Goal: Task Accomplishment & Management: Manage account settings

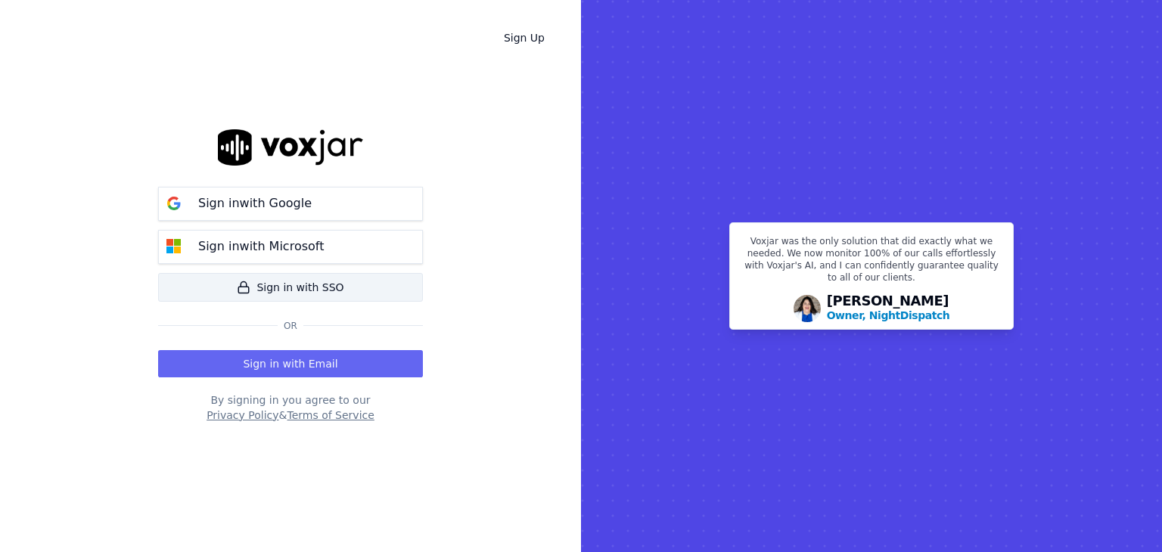
click at [288, 289] on link "Sign in with SSO" at bounding box center [290, 287] width 265 height 29
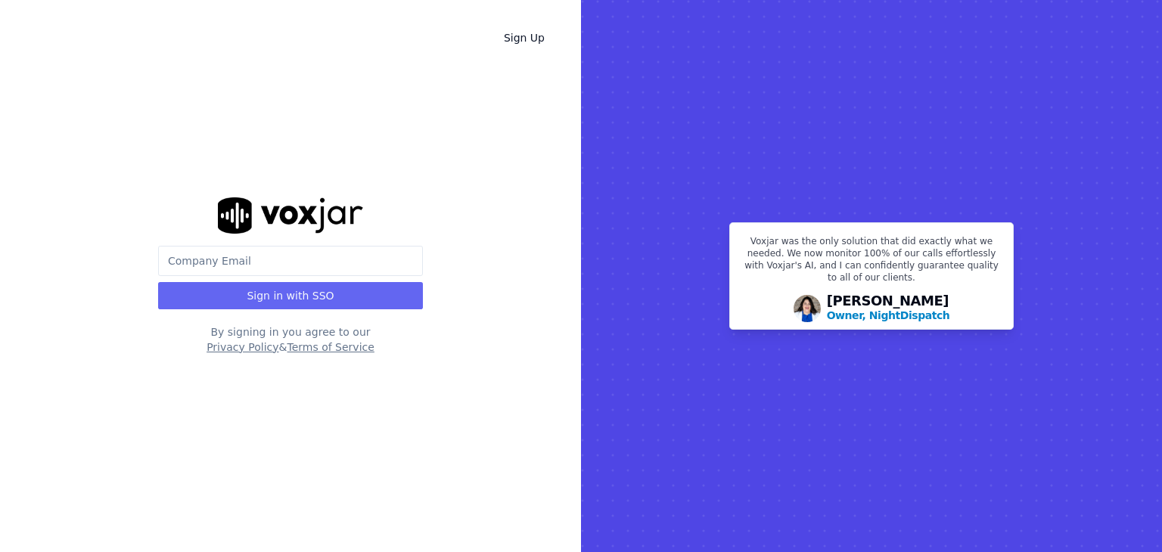
click at [268, 262] on input "email" at bounding box center [290, 261] width 265 height 30
type input "tarnold@asilpc.com"
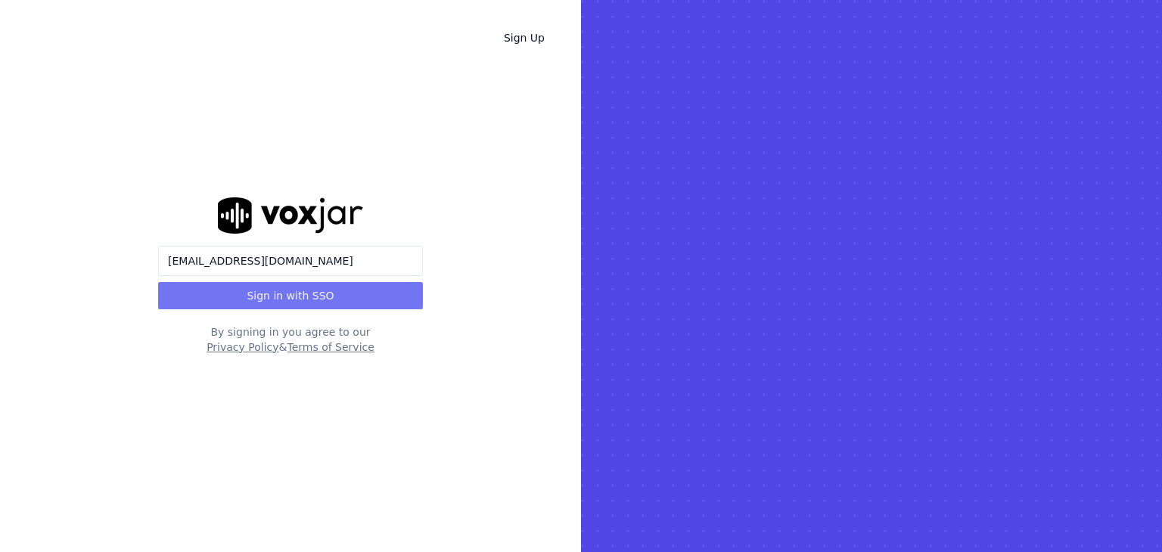
click at [284, 290] on button "Sign in with SSO" at bounding box center [290, 295] width 265 height 27
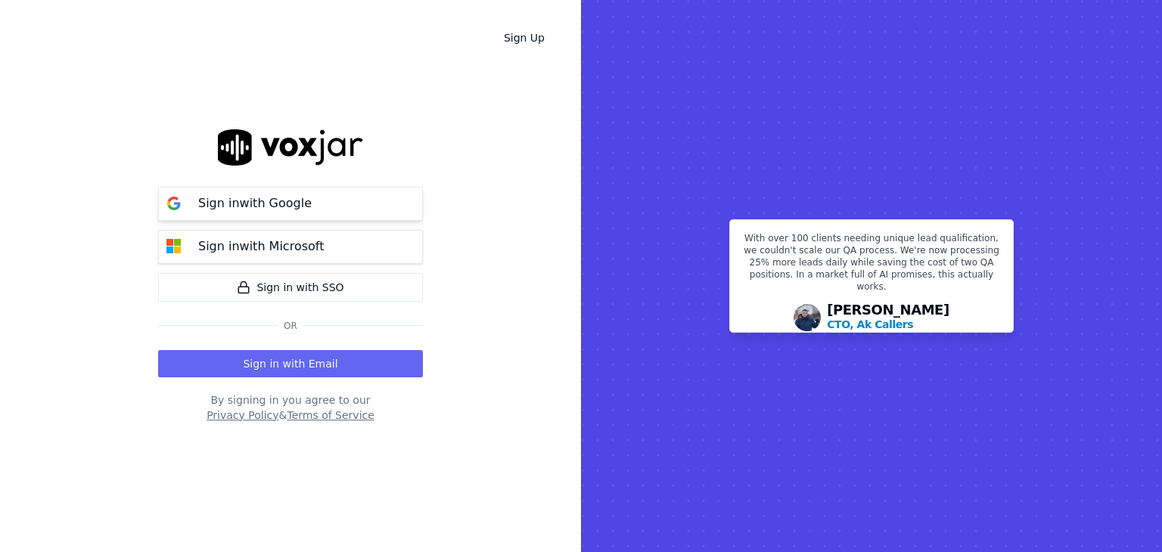
click at [279, 201] on p "Sign in with Google" at bounding box center [254, 203] width 113 height 18
click at [269, 247] on p "Sign in with Microsoft" at bounding box center [261, 246] width 126 height 18
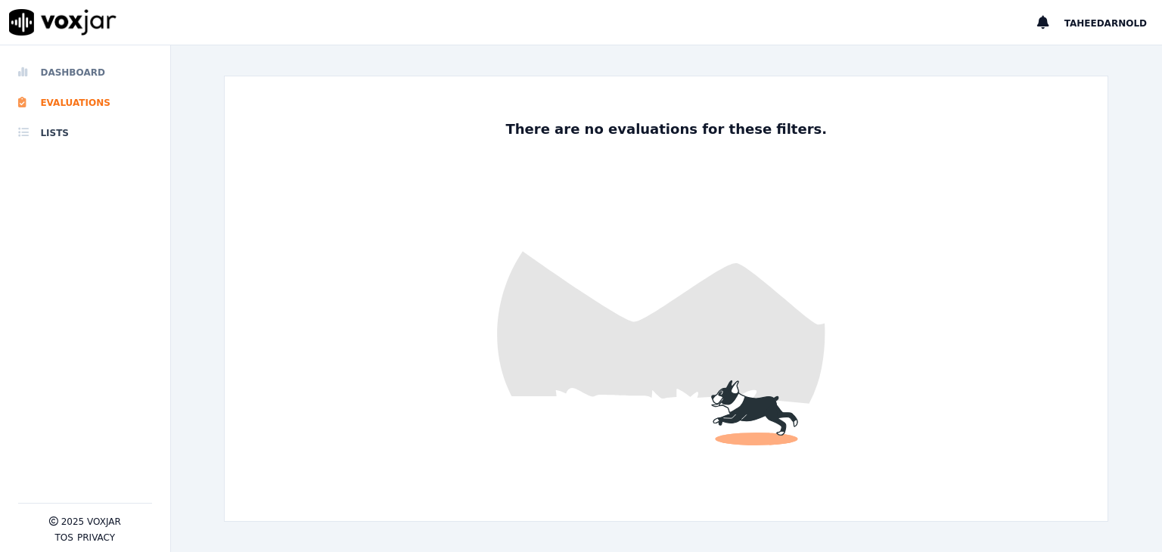
click at [67, 71] on li "Dashboard" at bounding box center [85, 72] width 134 height 30
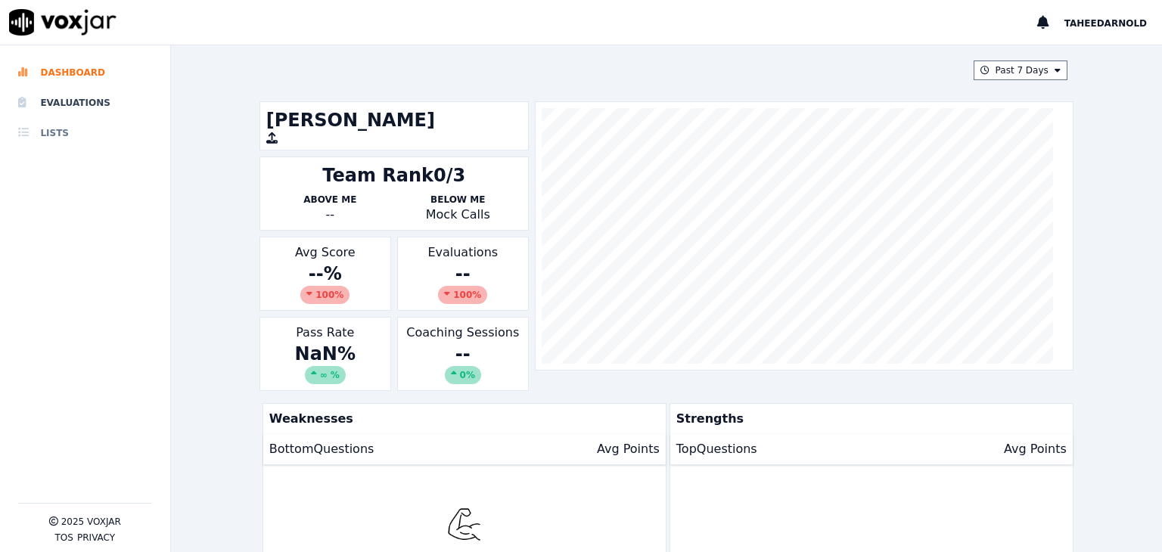
click at [69, 129] on li "Lists" at bounding box center [85, 133] width 134 height 30
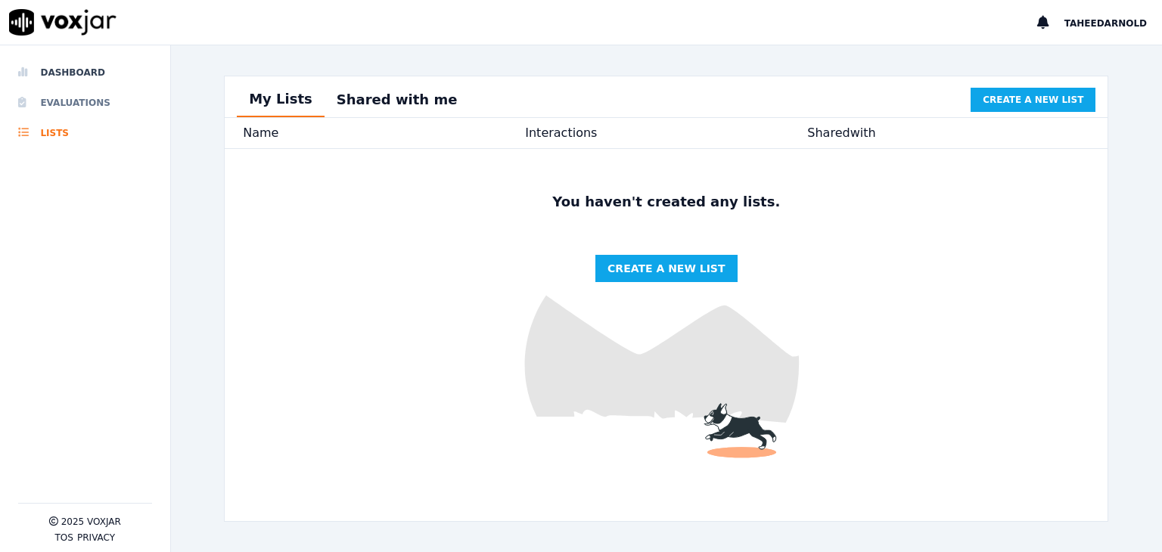
click at [64, 99] on li "Evaluations" at bounding box center [85, 103] width 134 height 30
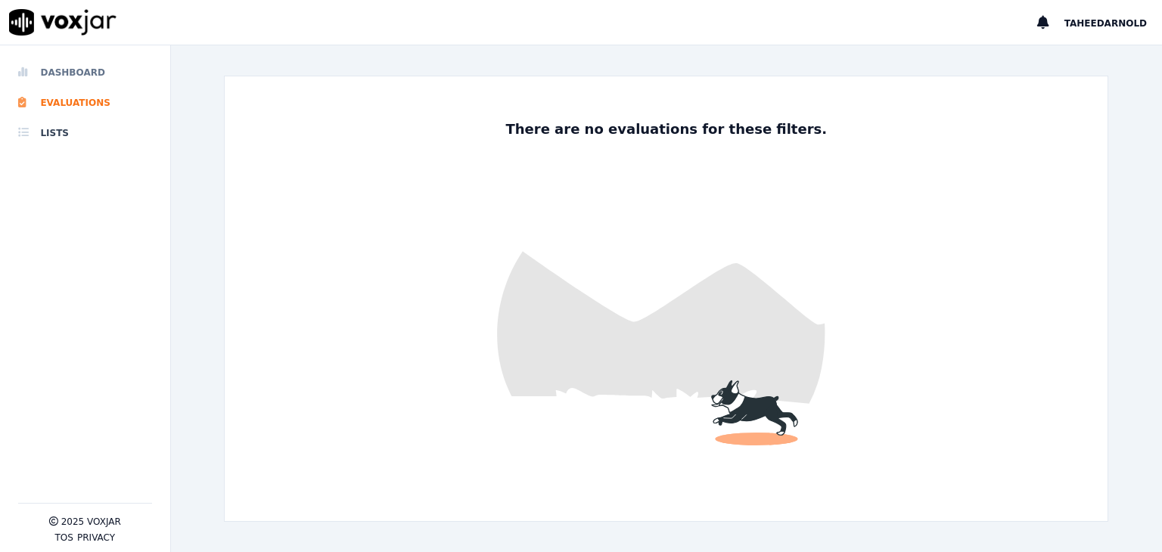
click at [68, 73] on li "Dashboard" at bounding box center [85, 72] width 134 height 30
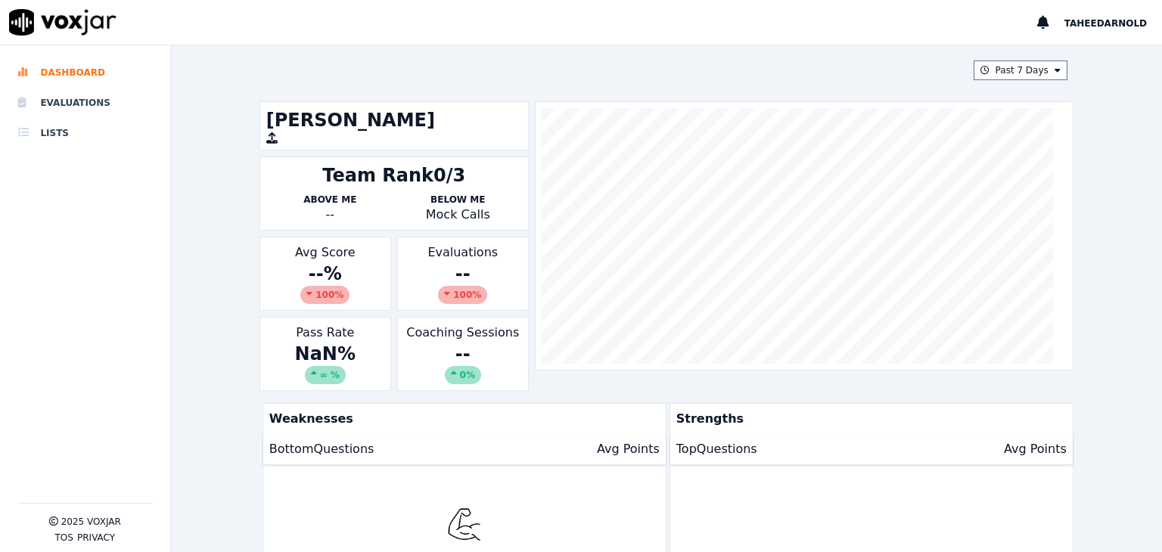
click at [39, 11] on img at bounding box center [62, 22] width 107 height 26
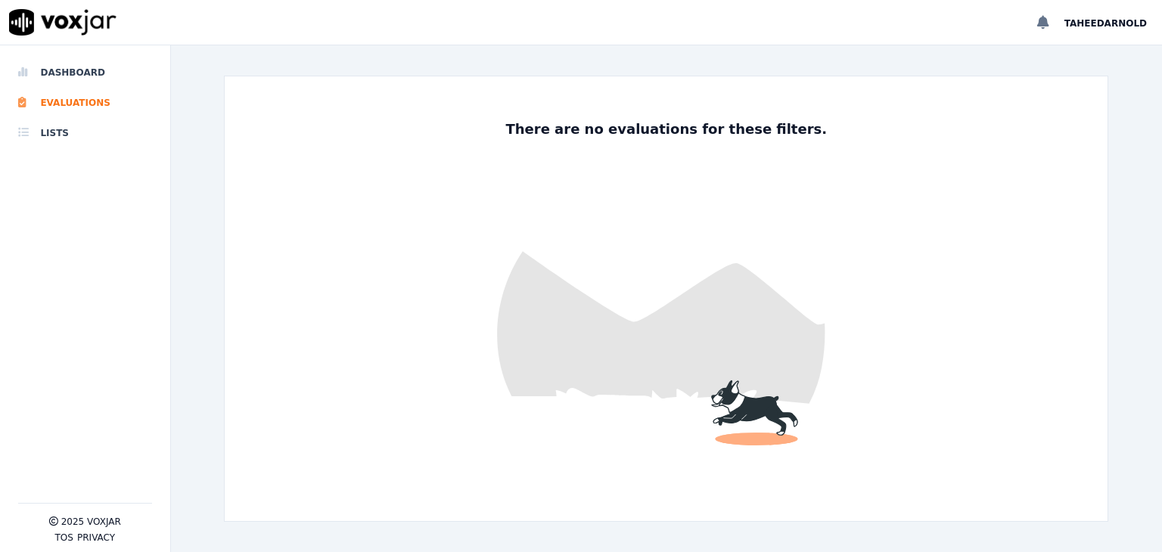
click at [1049, 16] on icon at bounding box center [1043, 23] width 12 height 14
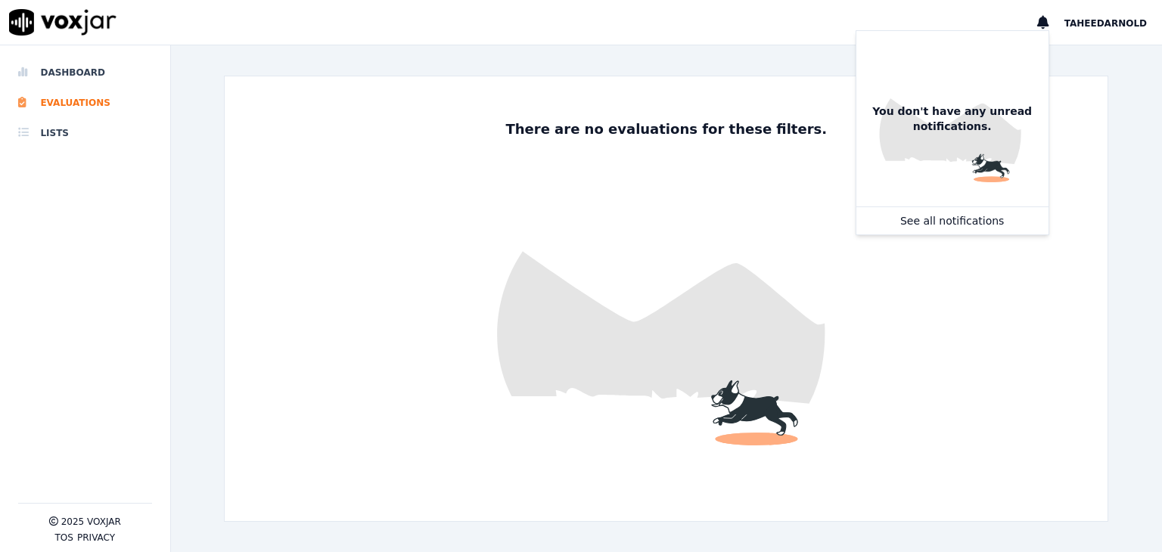
click at [1095, 19] on span "Taheedarnold" at bounding box center [1105, 23] width 82 height 11
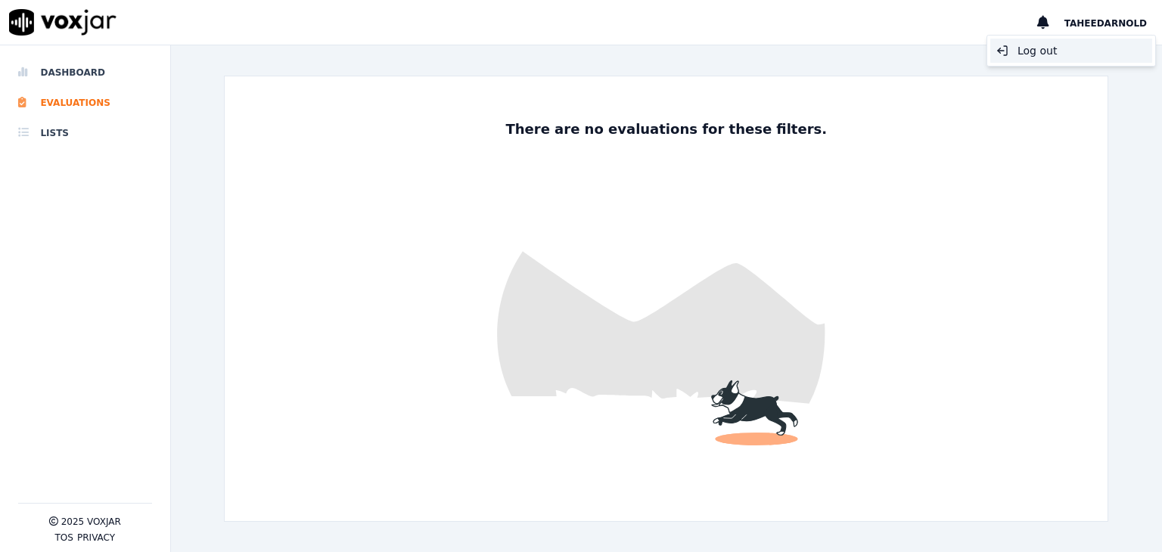
click at [1053, 48] on div "Log out" at bounding box center [1071, 51] width 162 height 24
